Goal: Information Seeking & Learning: Learn about a topic

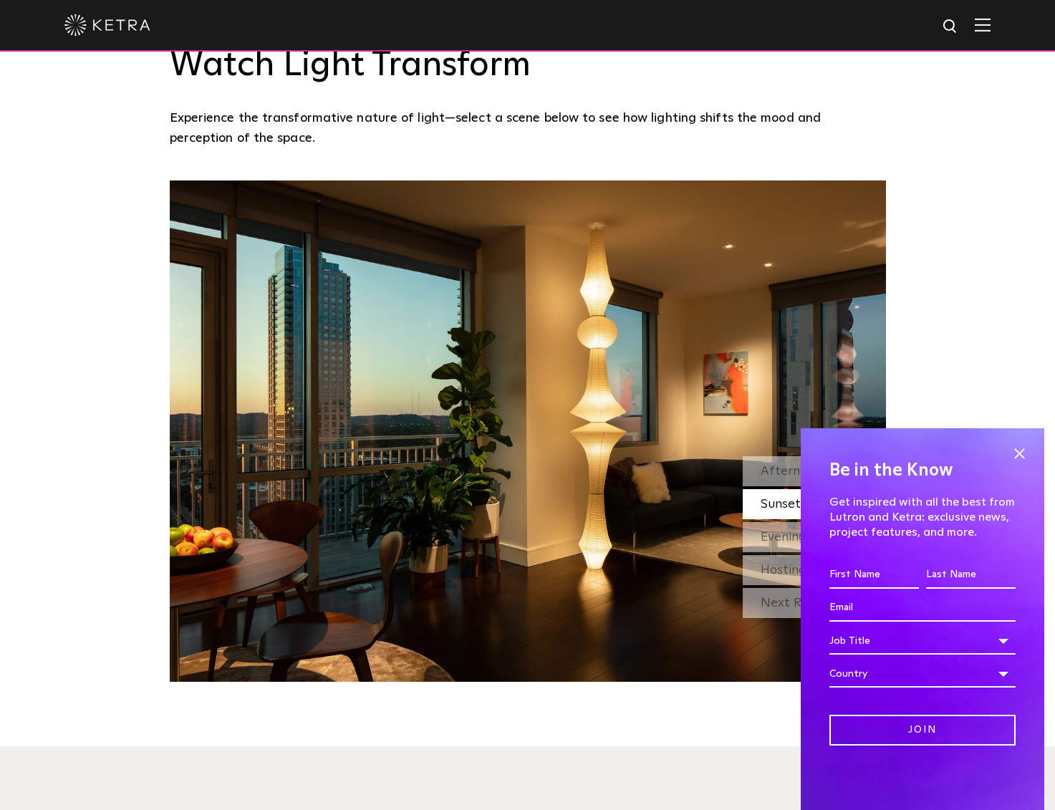
scroll to position [1336, 0]
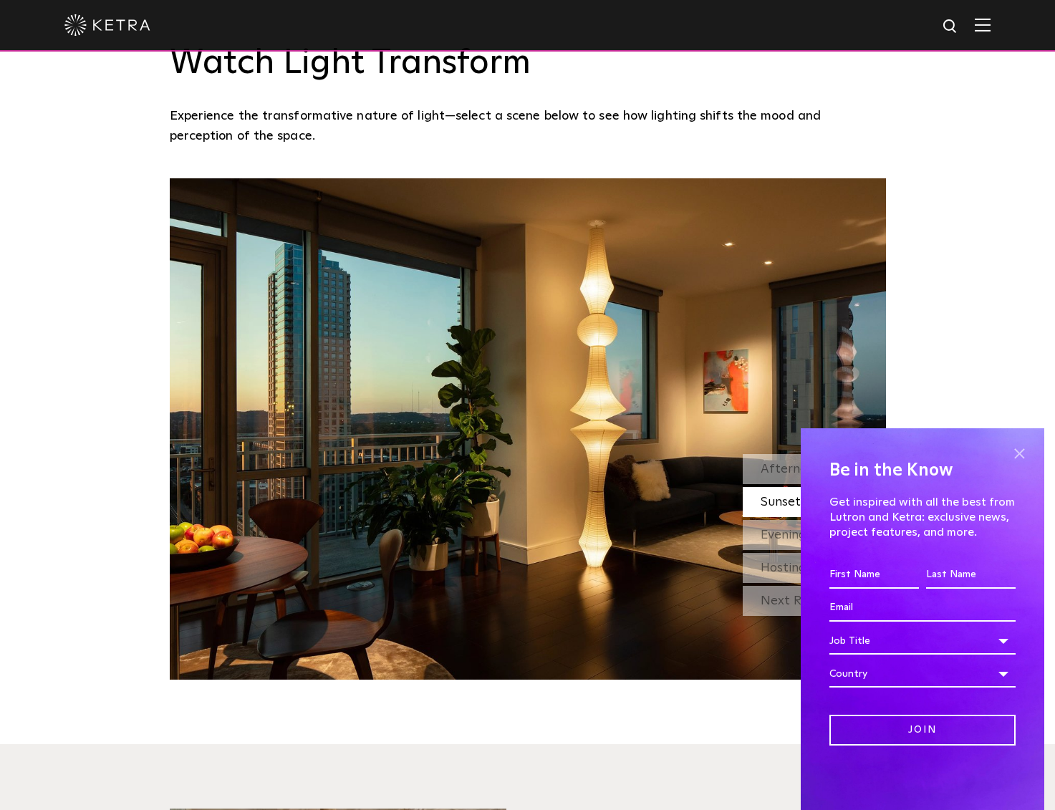
click at [1019, 450] on span at bounding box center [1019, 453] width 21 height 21
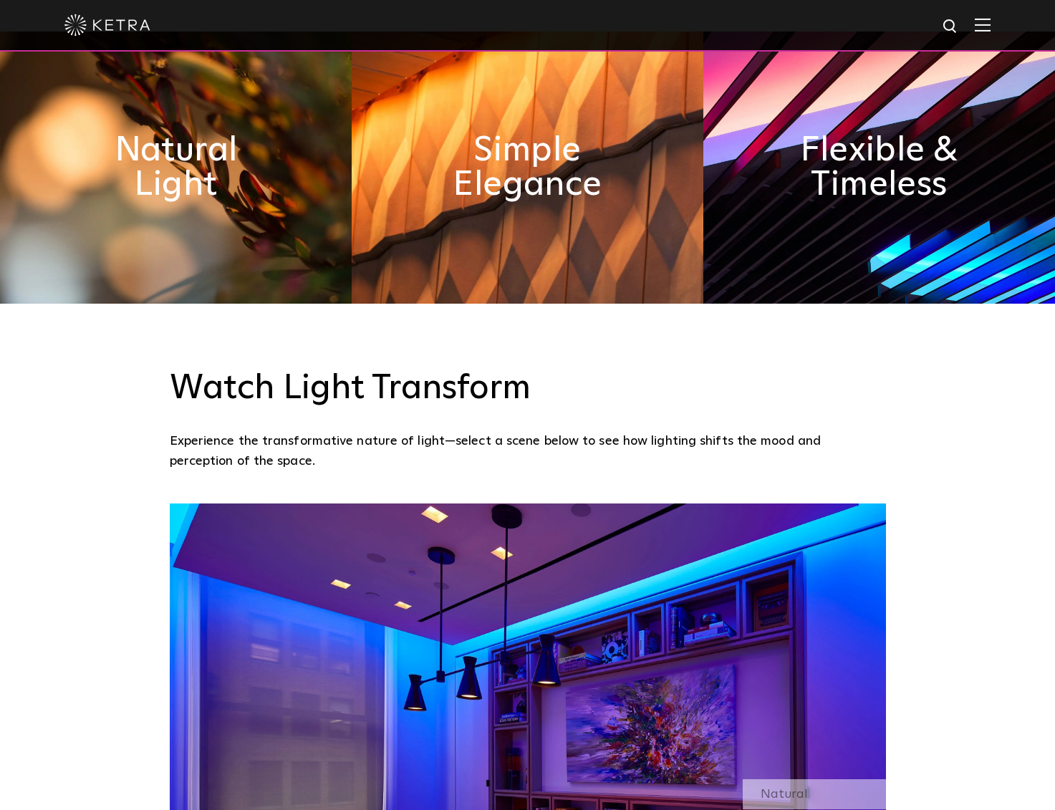
scroll to position [1034, 0]
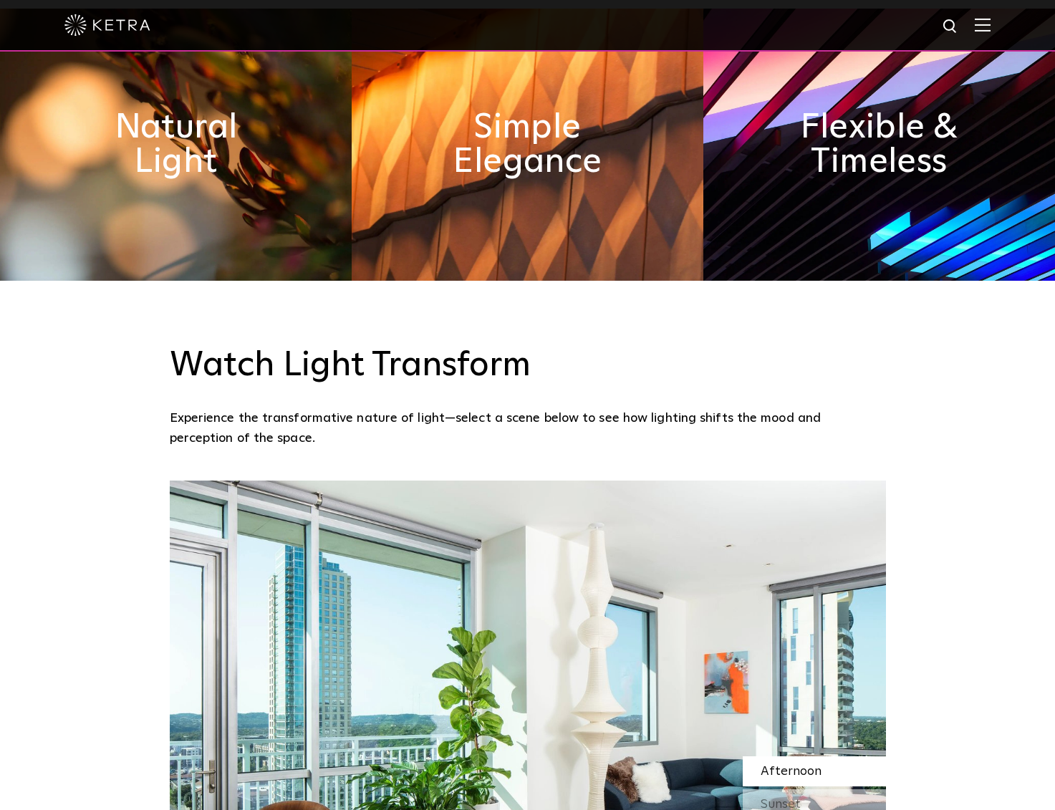
click at [314, 362] on h3 "Watch Light Transform" at bounding box center [528, 366] width 716 height 42
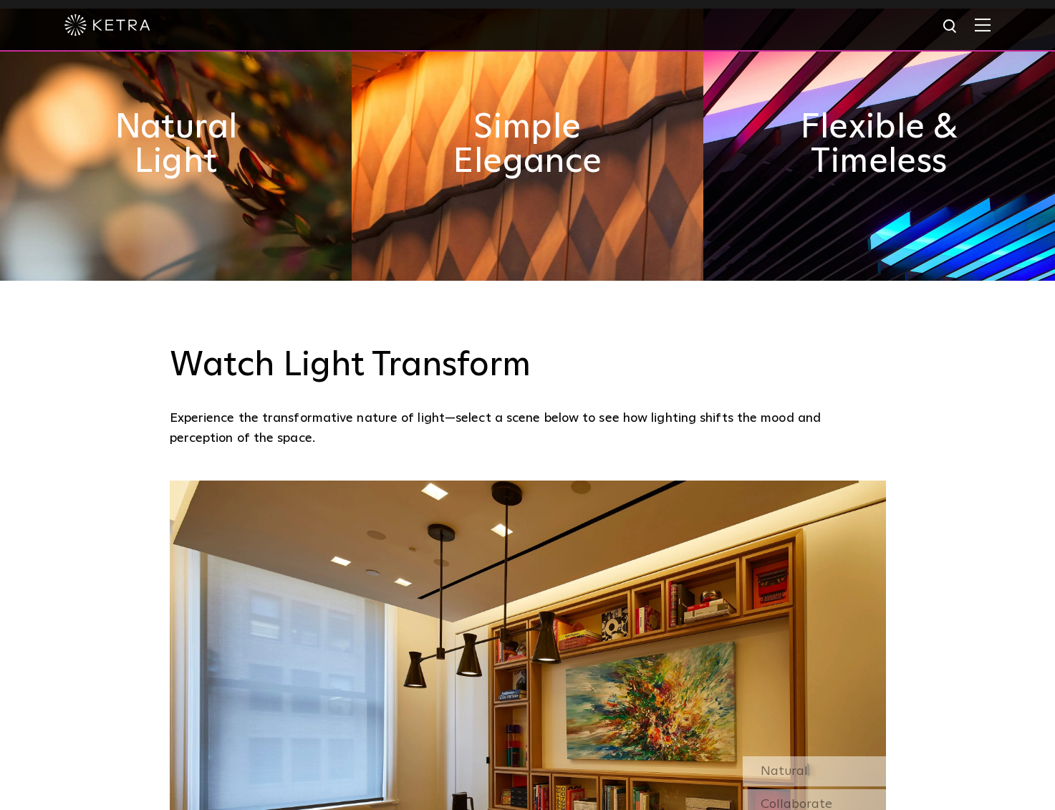
click at [204, 367] on h3 "Watch Light Transform" at bounding box center [528, 366] width 716 height 42
click at [170, 358] on h3 "Watch Light Transform" at bounding box center [528, 366] width 716 height 42
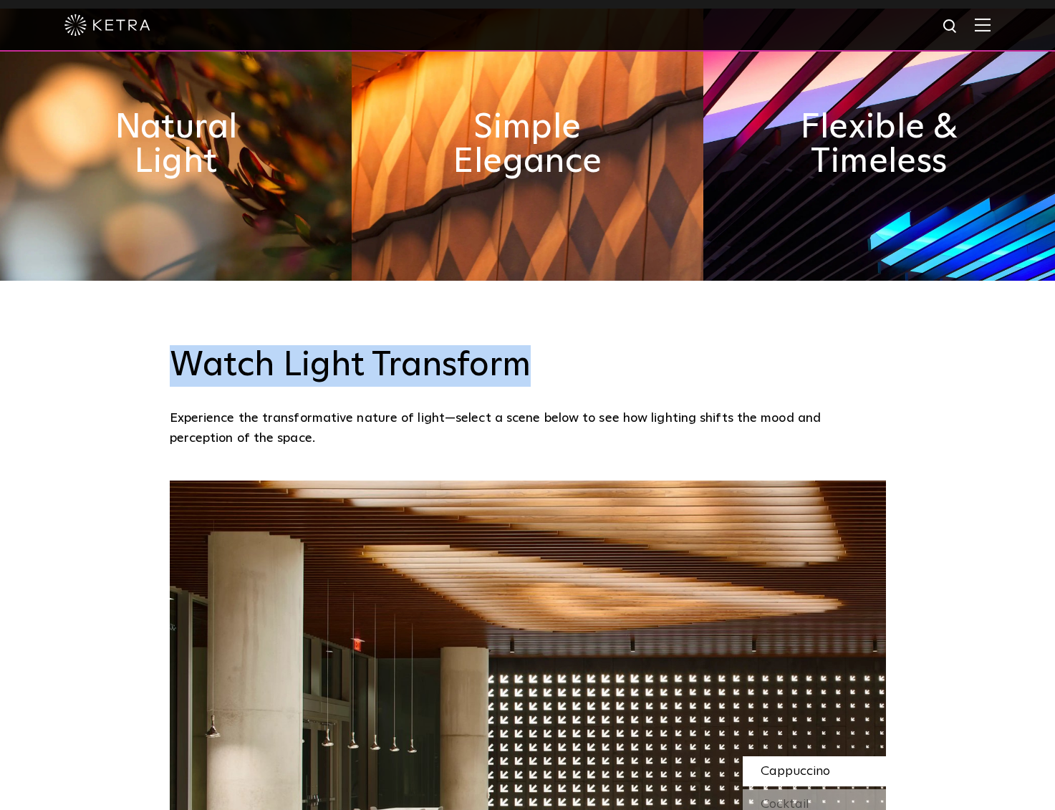
drag, startPoint x: 169, startPoint y: 358, endPoint x: 534, endPoint y: 360, distance: 365.3
click at [534, 360] on h3 "Watch Light Transform" at bounding box center [528, 366] width 716 height 42
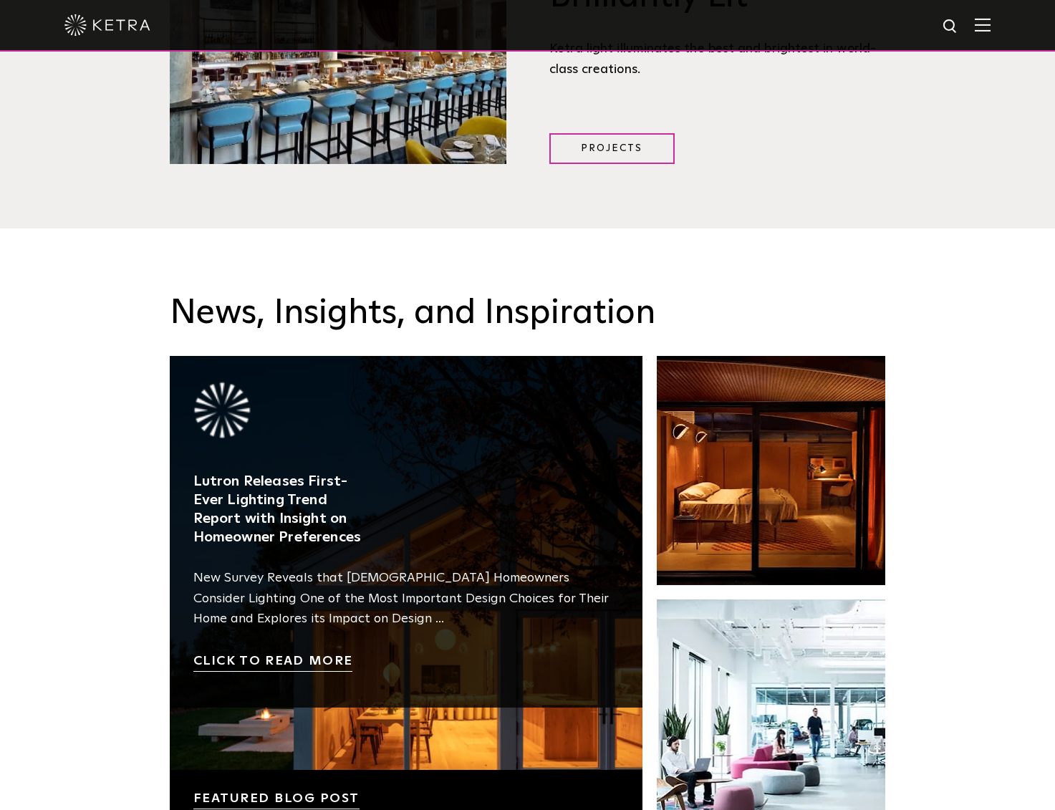
scroll to position [2211, 0]
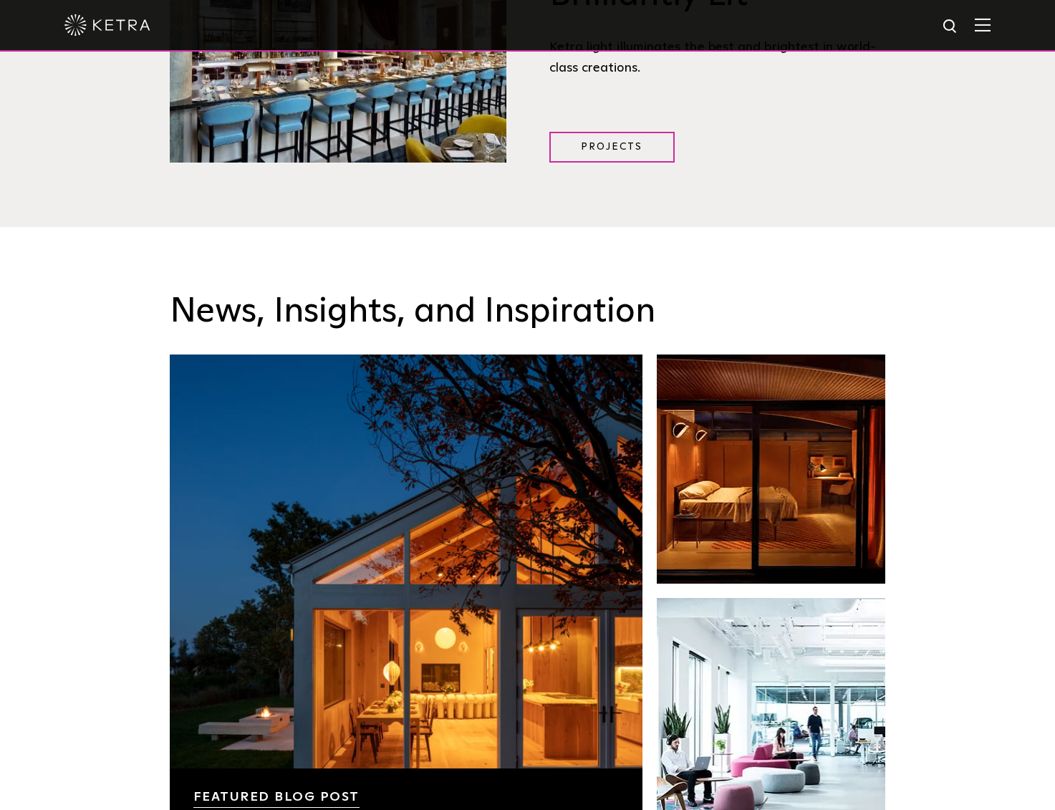
click at [215, 312] on h3 "News, Insights, and Inspiration" at bounding box center [528, 313] width 716 height 42
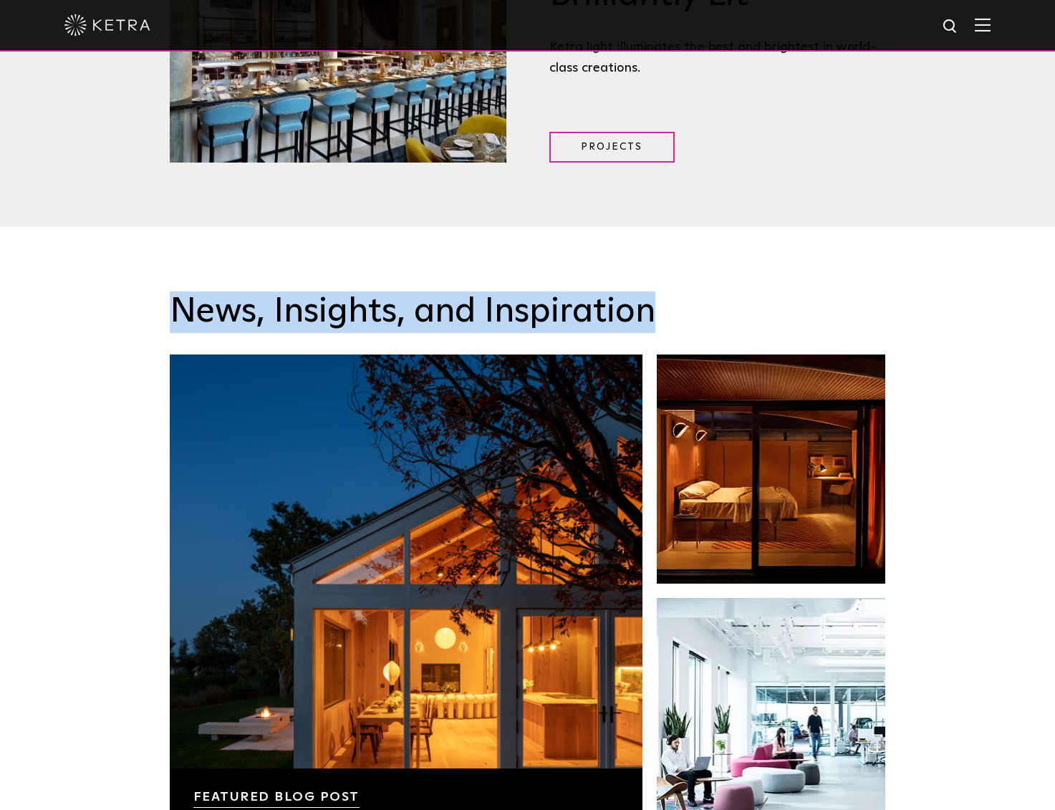
click at [215, 312] on h3 "News, Insights, and Inspiration" at bounding box center [528, 313] width 716 height 42
click at [246, 306] on h3 "News, Insights, and Inspiration" at bounding box center [528, 313] width 716 height 42
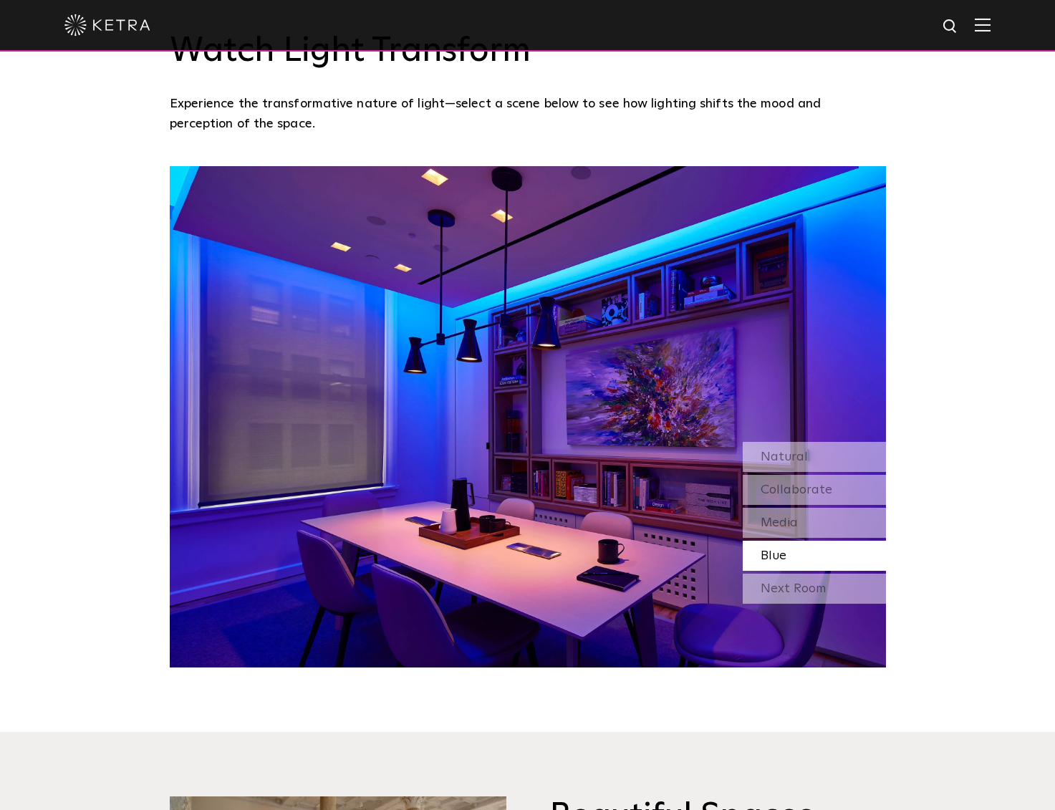
scroll to position [1349, 0]
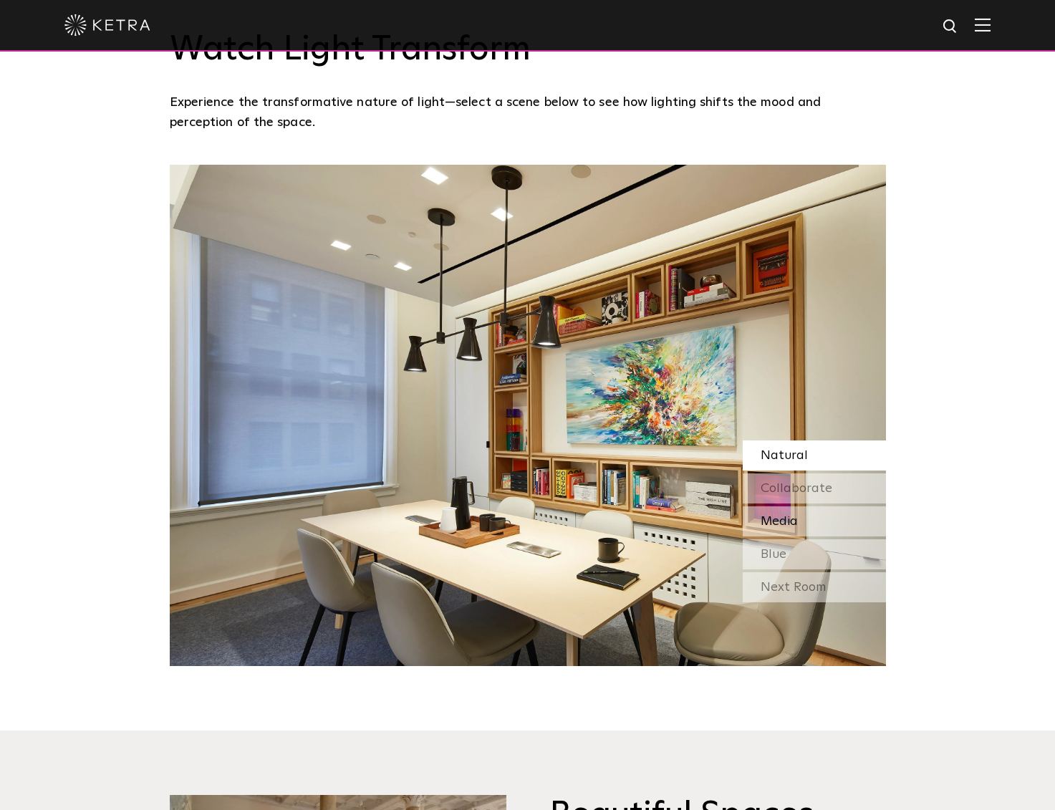
click at [782, 517] on span "Media" at bounding box center [779, 521] width 37 height 13
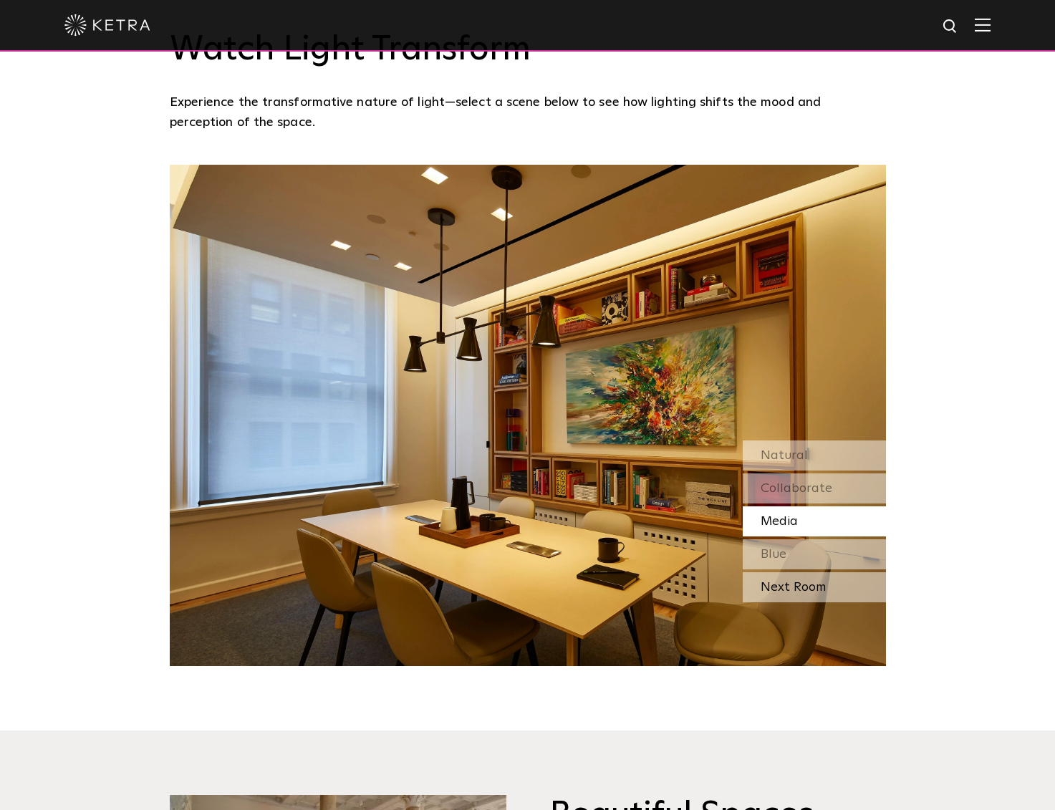
click at [805, 579] on div "Next Room" at bounding box center [814, 587] width 143 height 30
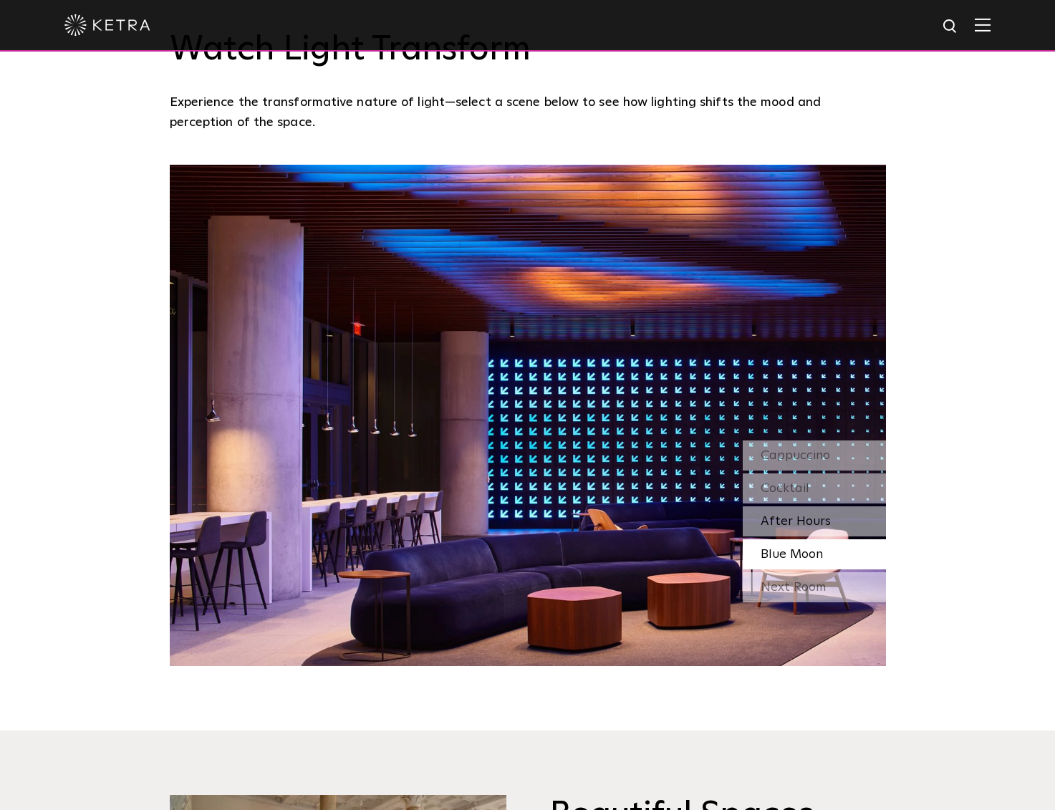
click at [812, 511] on div "After Hours" at bounding box center [814, 521] width 143 height 30
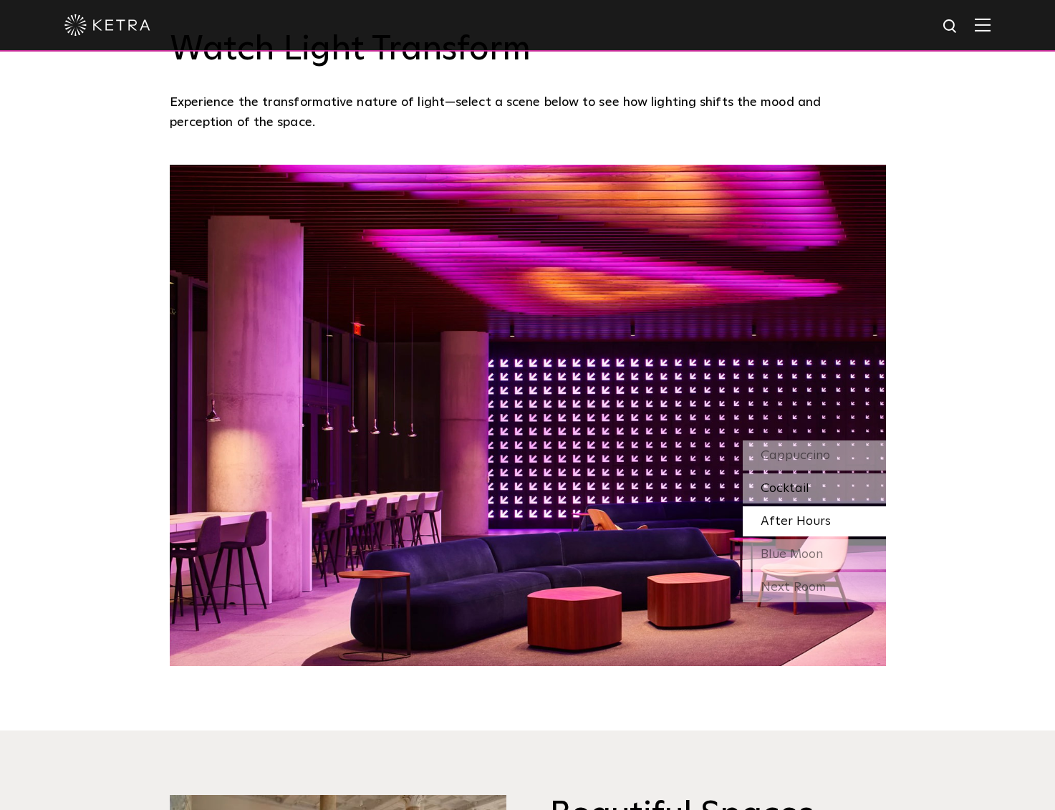
click at [822, 483] on div "Cocktail" at bounding box center [814, 488] width 143 height 30
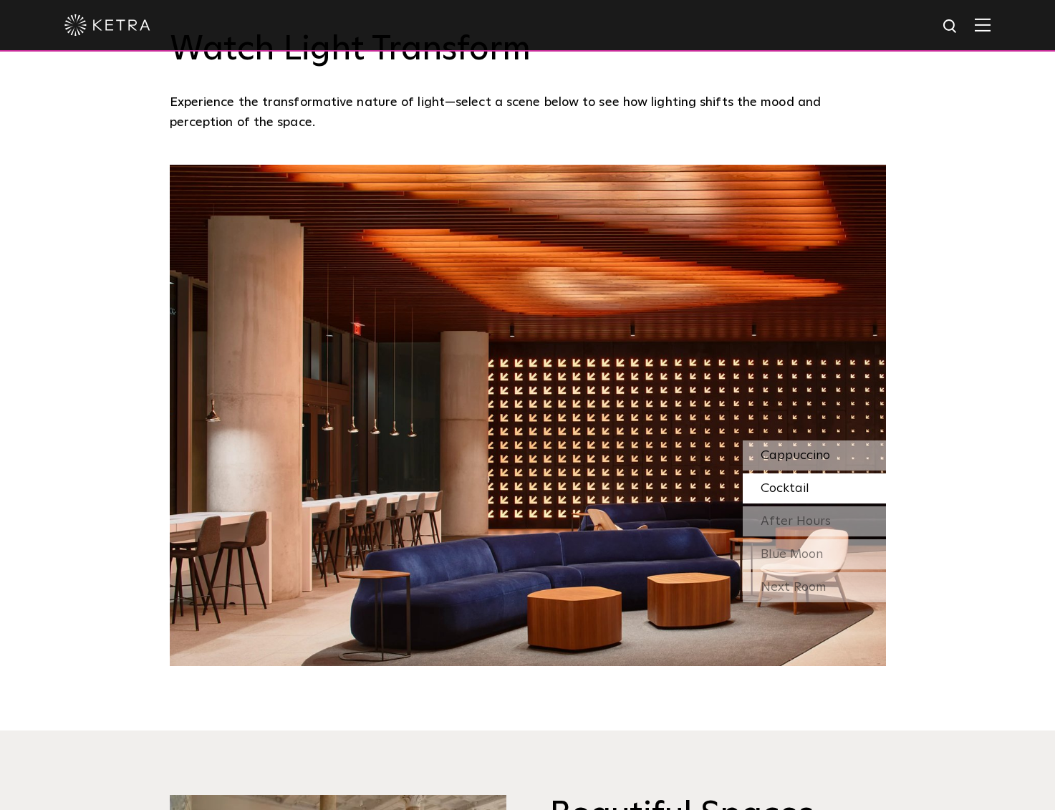
click at [830, 446] on div "Cappuccino" at bounding box center [814, 456] width 143 height 30
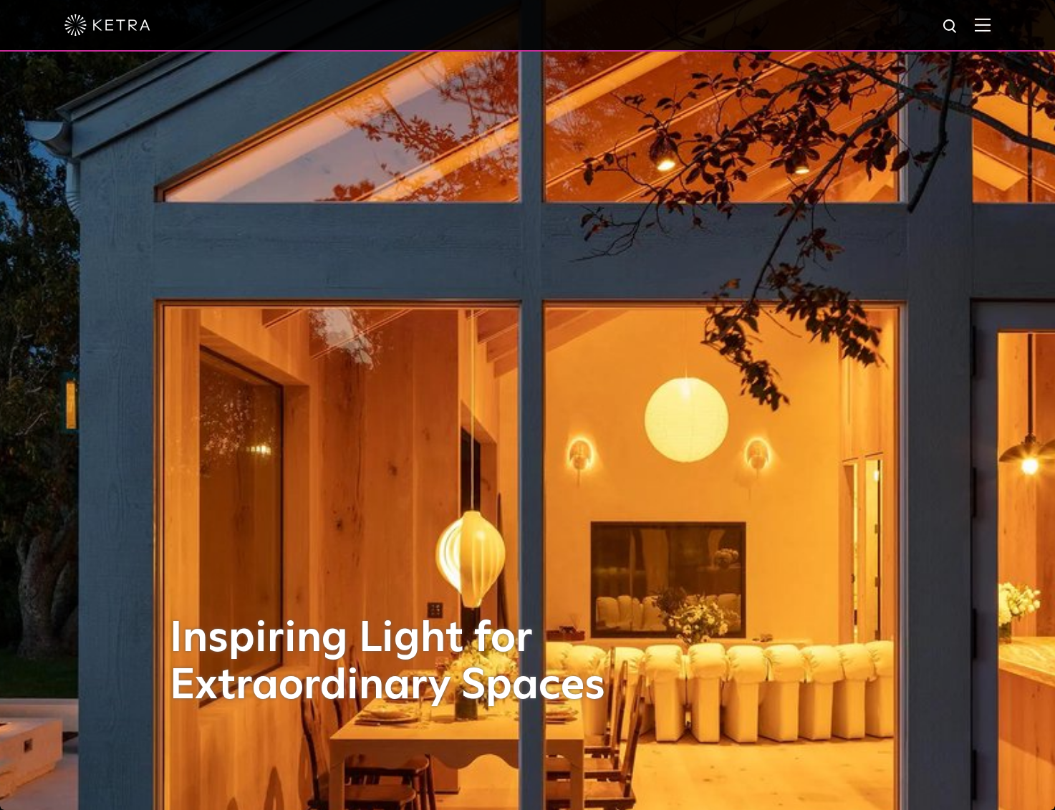
scroll to position [0, 0]
click at [985, 25] on img at bounding box center [983, 25] width 16 height 14
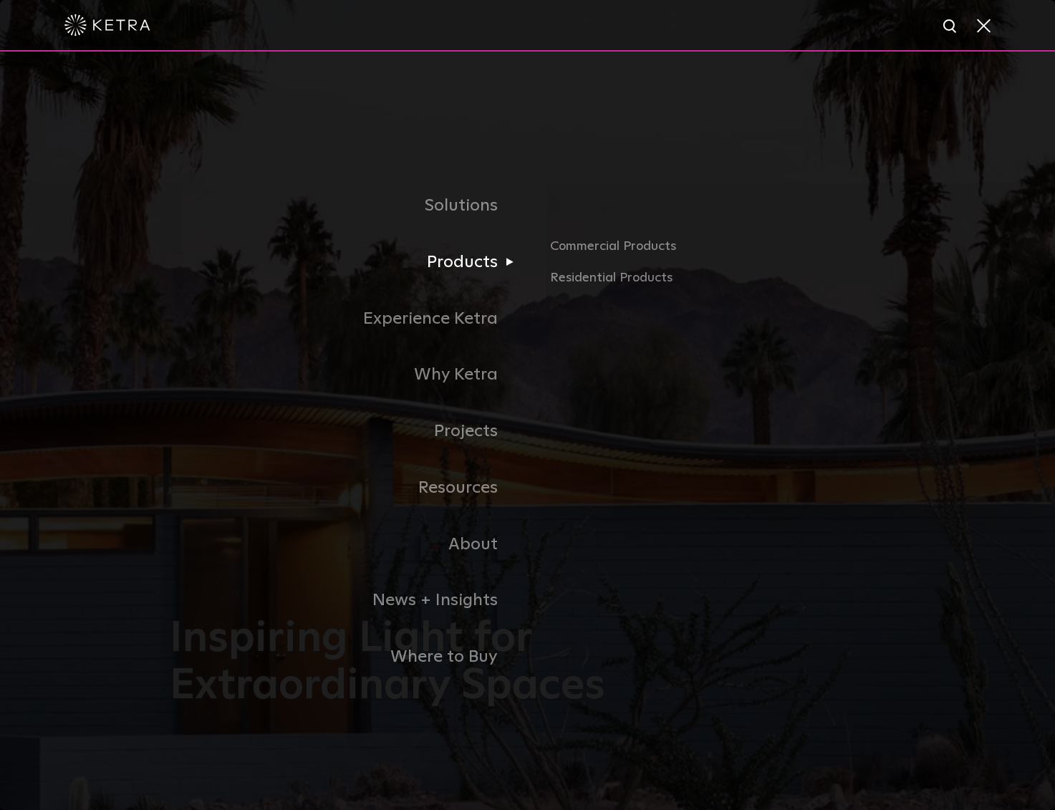
click at [466, 256] on link "Products" at bounding box center [349, 262] width 358 height 57
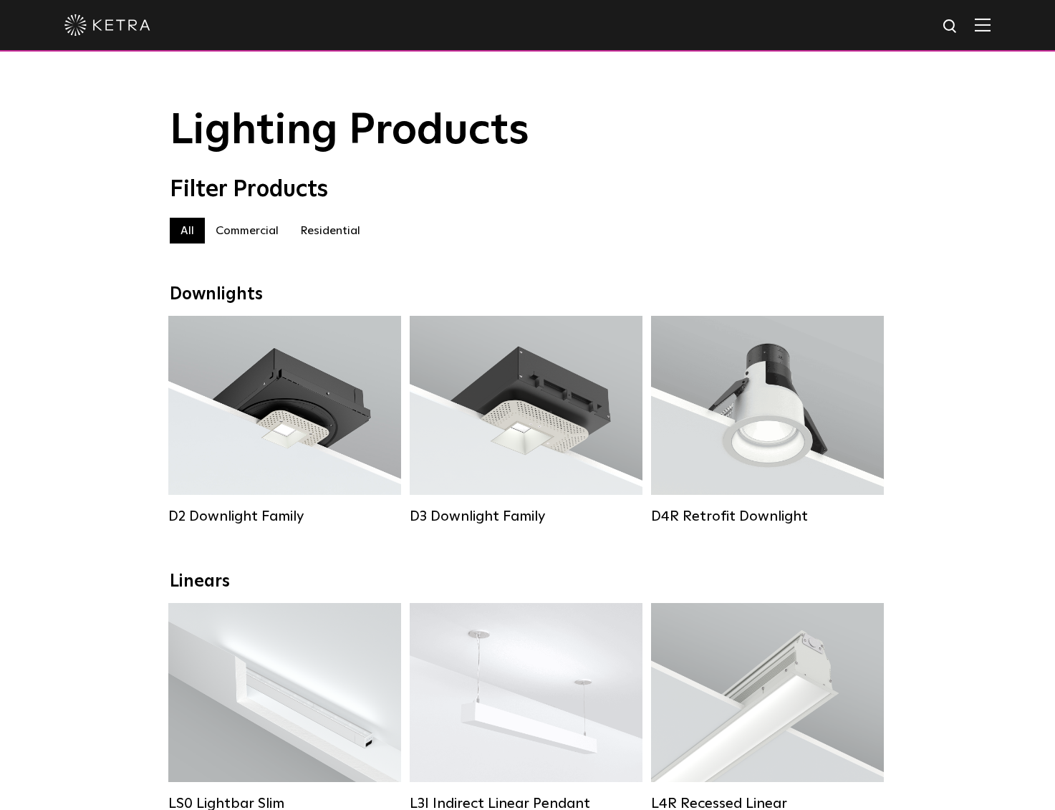
click at [171, 126] on span "Lighting Products" at bounding box center [350, 131] width 360 height 43
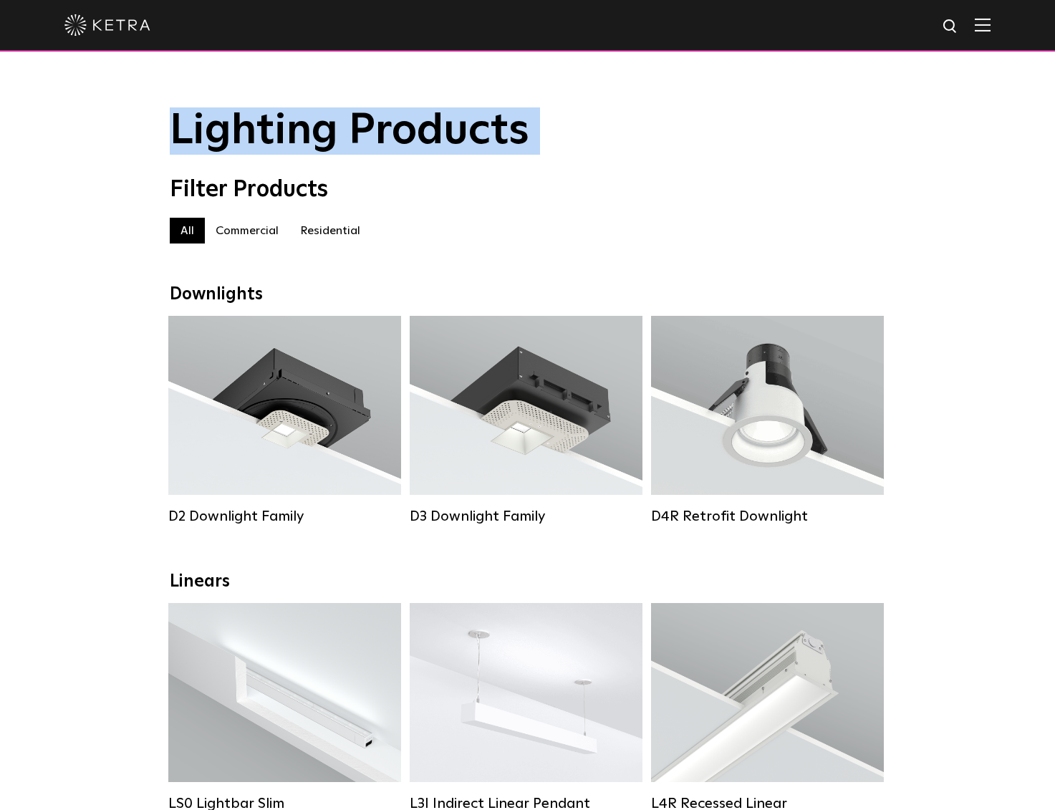
click at [171, 126] on span "Lighting Products" at bounding box center [350, 131] width 360 height 43
drag, startPoint x: 171, startPoint y: 126, endPoint x: 332, endPoint y: 190, distance: 173.3
click at [332, 190] on div "Filter Products" at bounding box center [528, 189] width 716 height 27
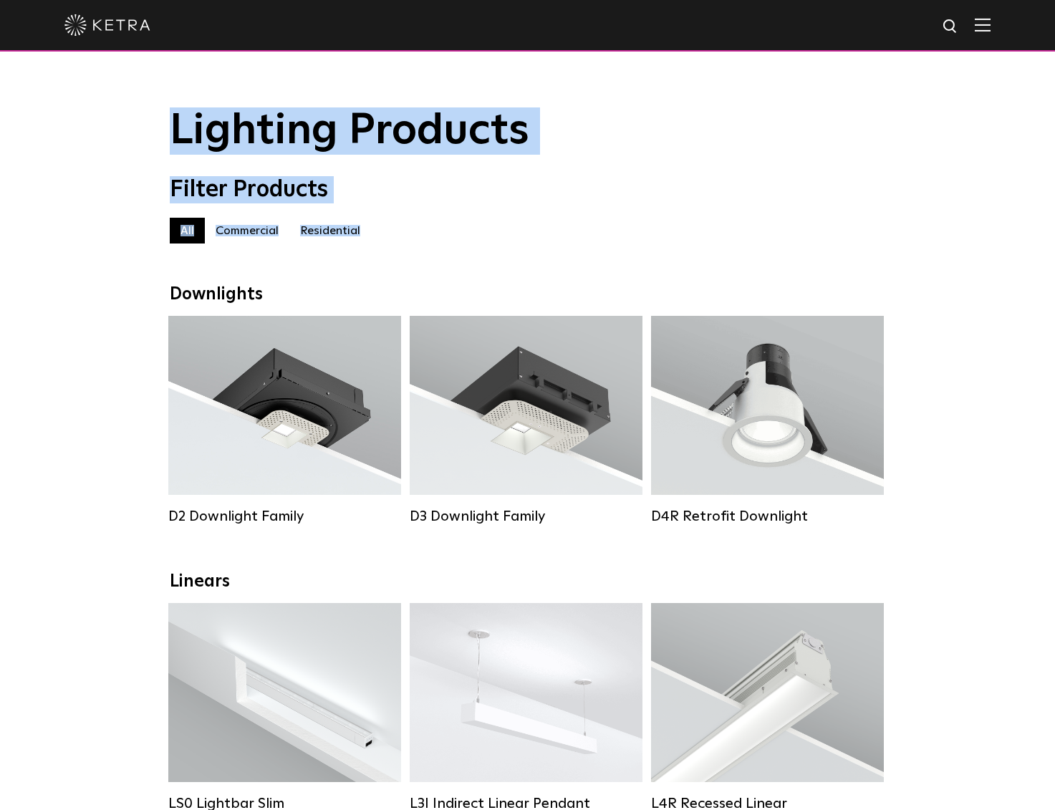
drag, startPoint x: 173, startPoint y: 130, endPoint x: 371, endPoint y: 235, distance: 224.6
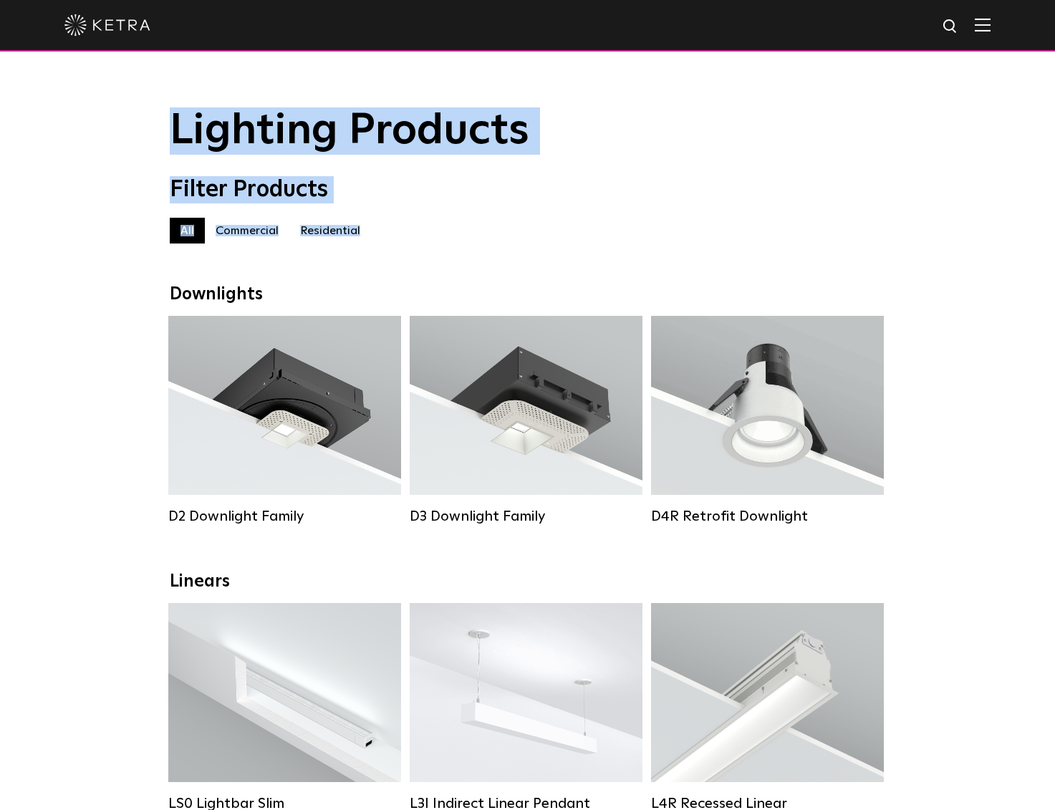
drag, startPoint x: 171, startPoint y: 131, endPoint x: 370, endPoint y: 241, distance: 227.6
click at [370, 241] on div "All Commercial Residential" at bounding box center [528, 231] width 716 height 26
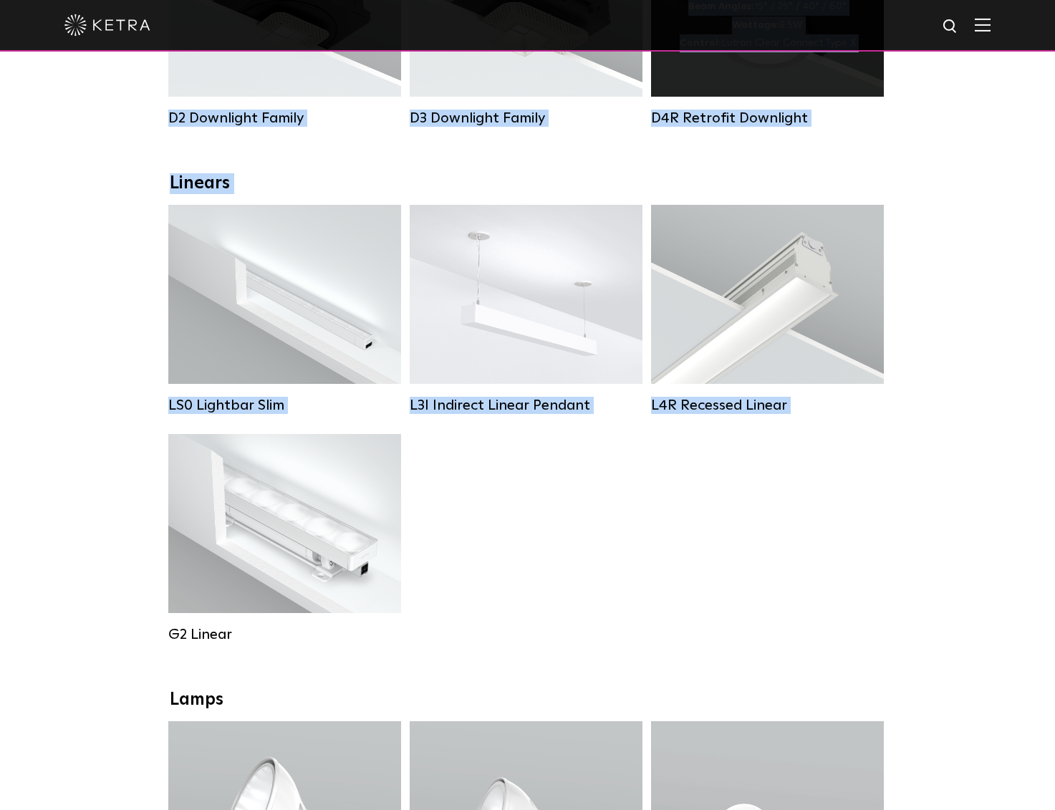
scroll to position [399, 0]
drag, startPoint x: 172, startPoint y: 132, endPoint x: 844, endPoint y: 543, distance: 788.3
click at [844, 543] on div "LS0 Lightbar Slim Lumen Output: 200 / 350 Colors: White / Black Control: X96 Co…" at bounding box center [527, 433] width 727 height 458
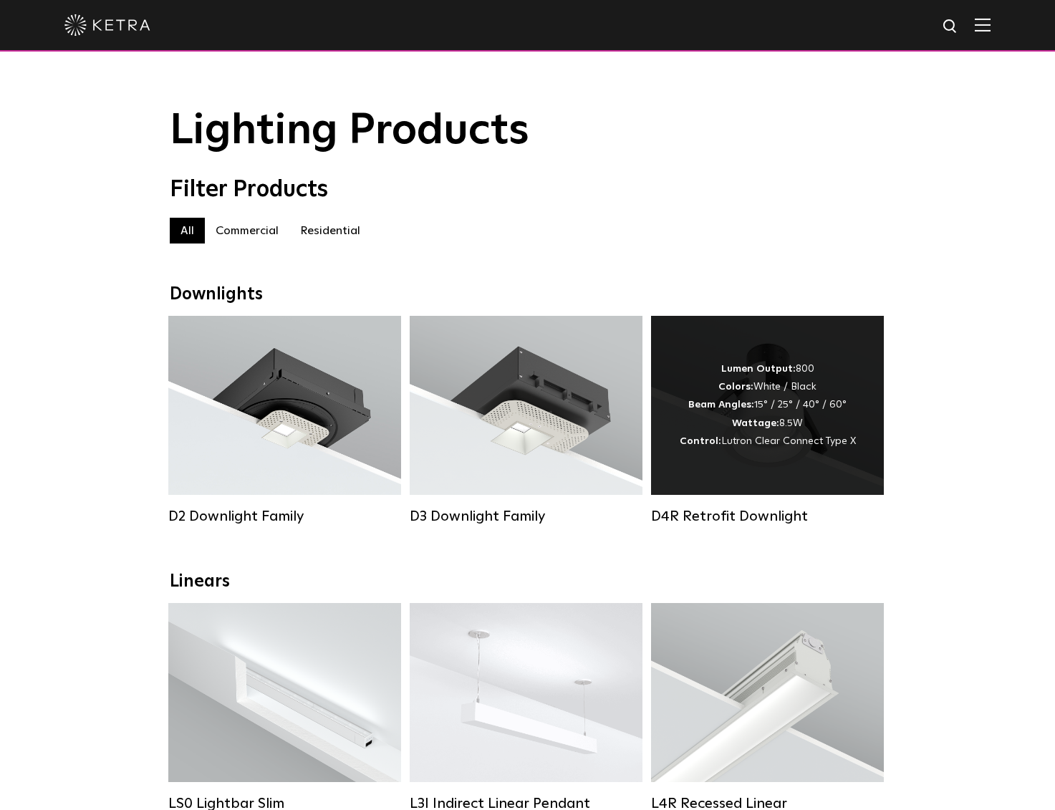
scroll to position [0, 0]
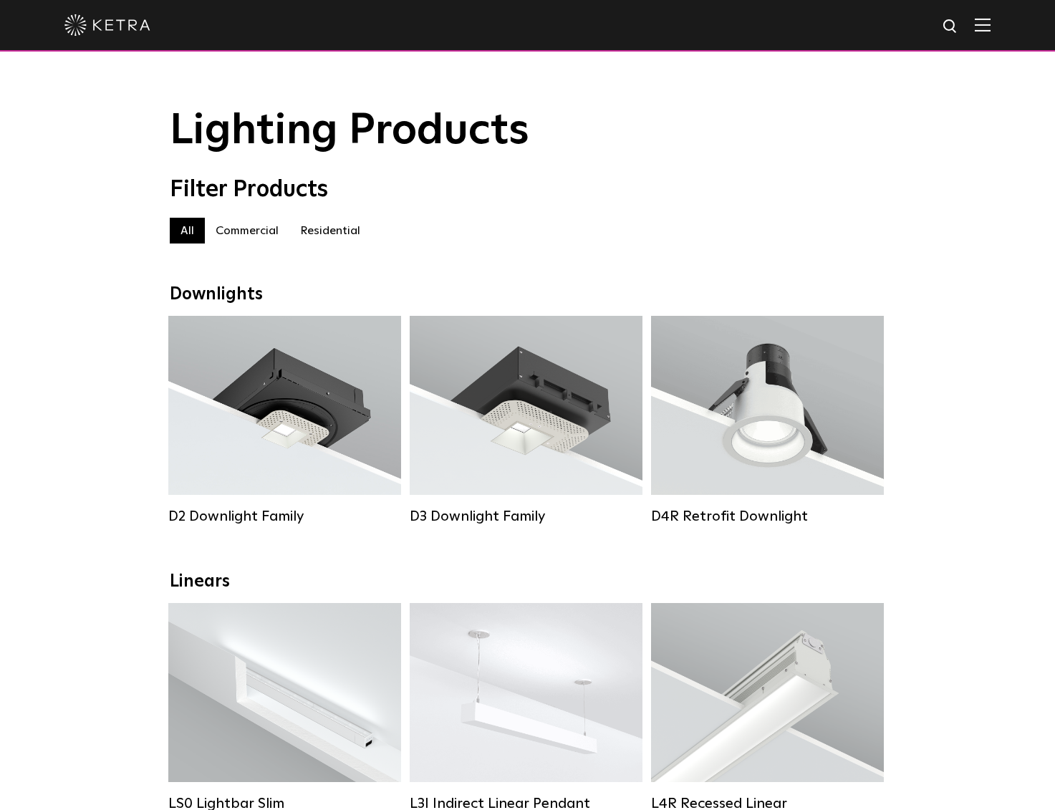
click at [512, 212] on div "Filter Products All All Commercial Residential" at bounding box center [528, 217] width 716 height 82
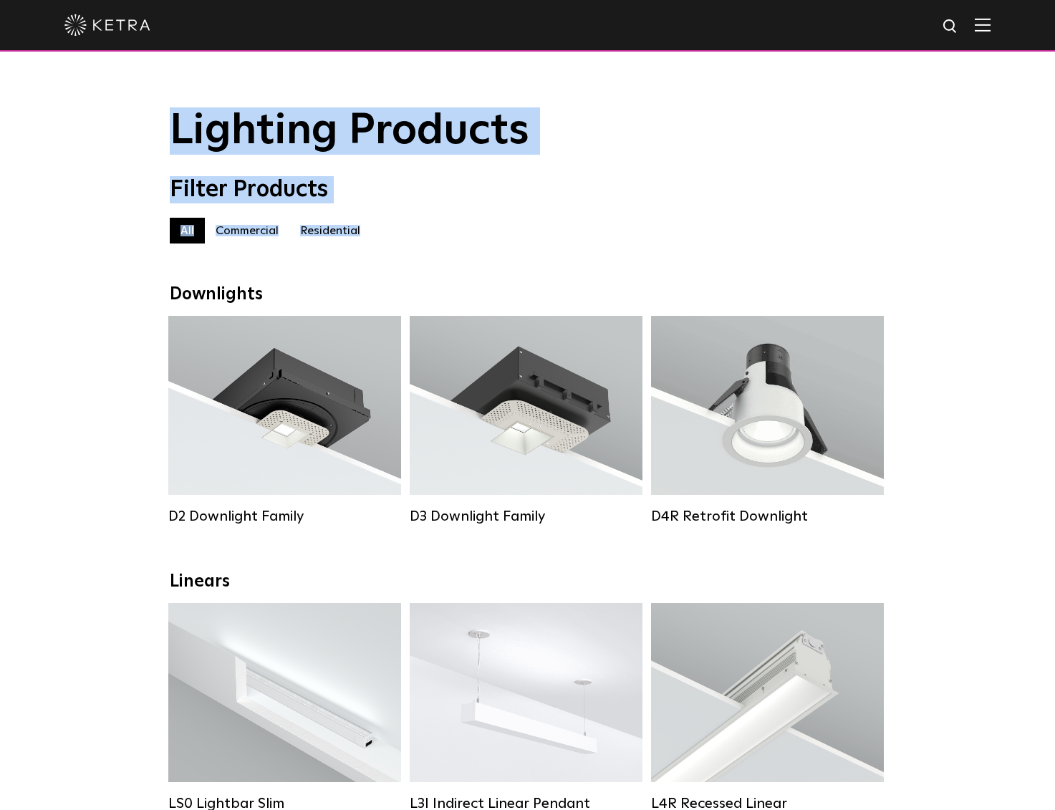
drag, startPoint x: 170, startPoint y: 126, endPoint x: 367, endPoint y: 251, distance: 233.5
click at [367, 251] on div "All All Commercial Residential" at bounding box center [528, 238] width 716 height 40
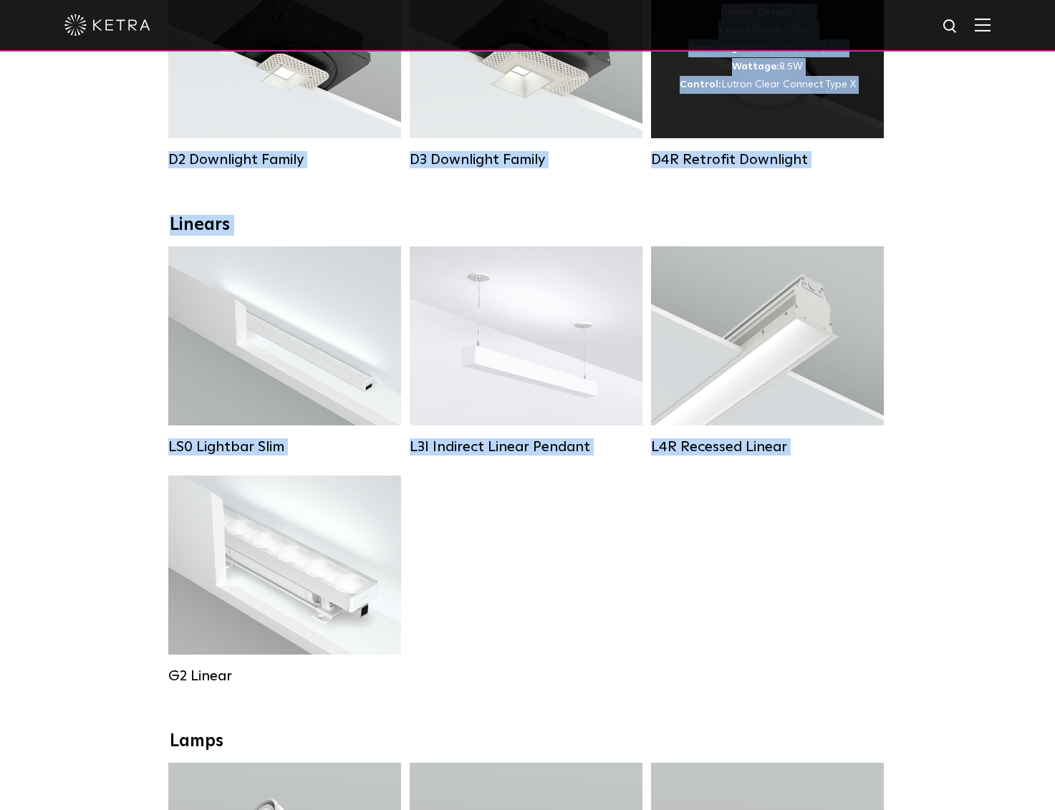
scroll to position [357, 0]
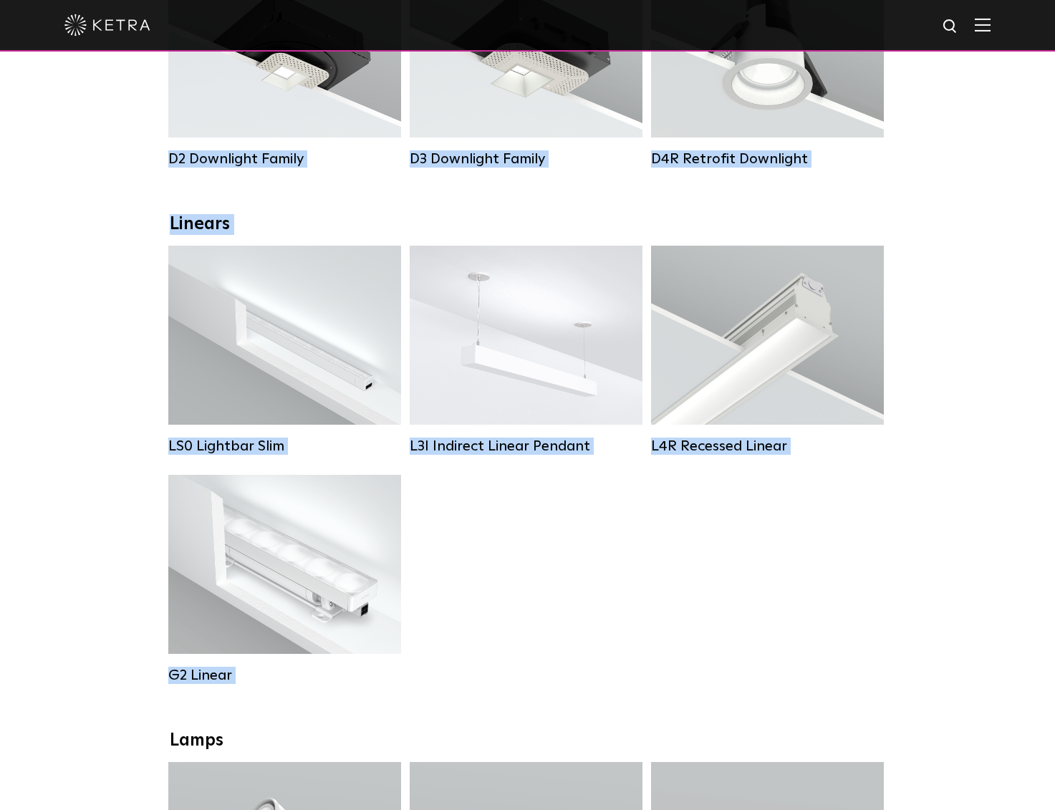
drag, startPoint x: 173, startPoint y: 120, endPoint x: 577, endPoint y: 655, distance: 670.6
click at [577, 655] on div "LS0 Lightbar Slim Lumen Output: 200 / 350 Colors: White / Black Control: X96 Co…" at bounding box center [527, 475] width 727 height 458
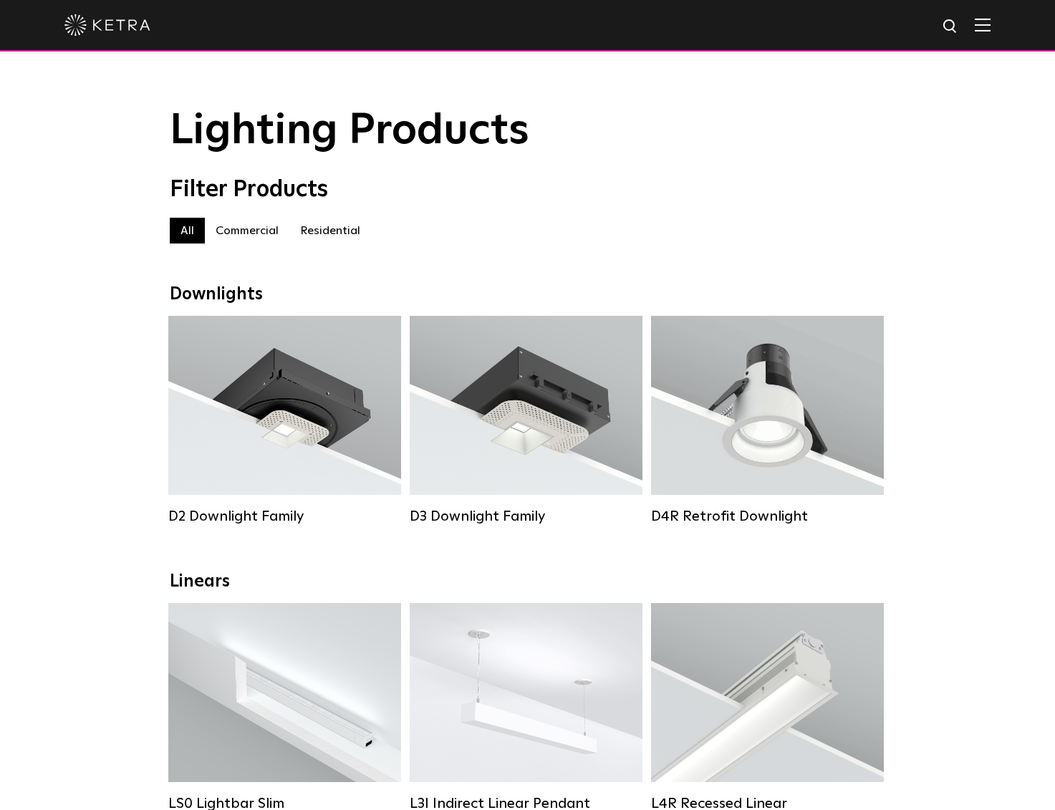
scroll to position [0, 0]
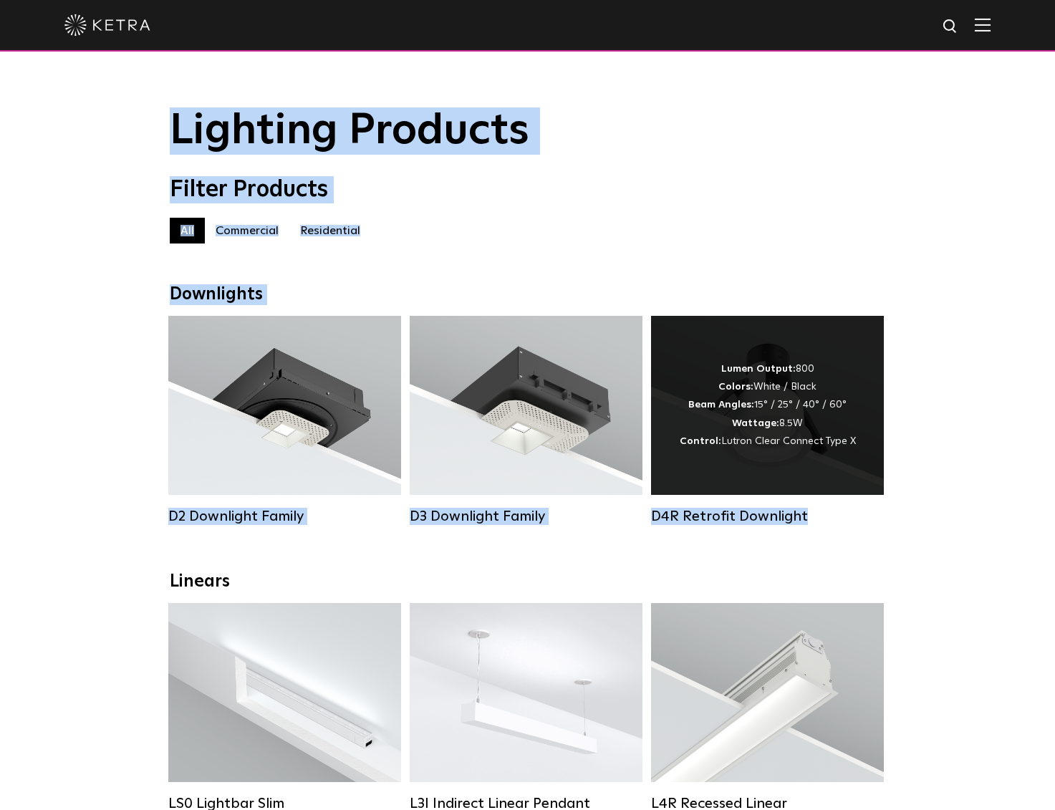
drag, startPoint x: 174, startPoint y: 135, endPoint x: 812, endPoint y: 520, distance: 745.5
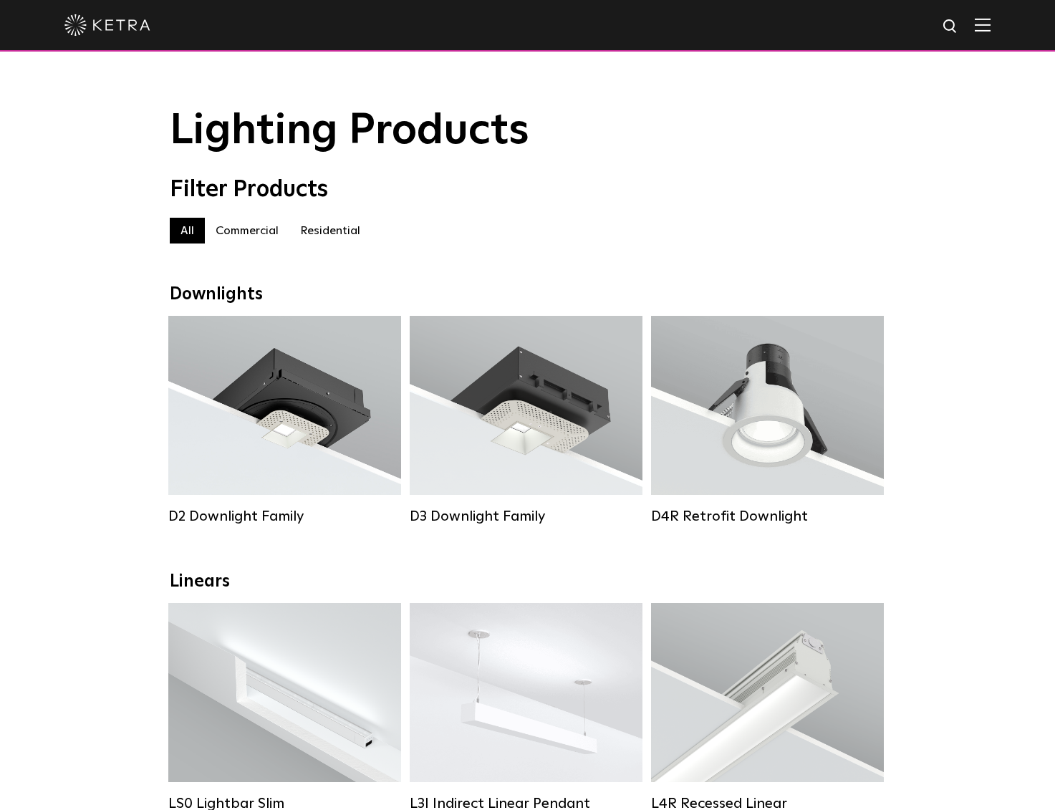
click at [495, 193] on div "Filter Products" at bounding box center [528, 189] width 716 height 27
click at [172, 131] on span "Lighting Products" at bounding box center [350, 131] width 360 height 43
